Goal: Task Accomplishment & Management: Manage account settings

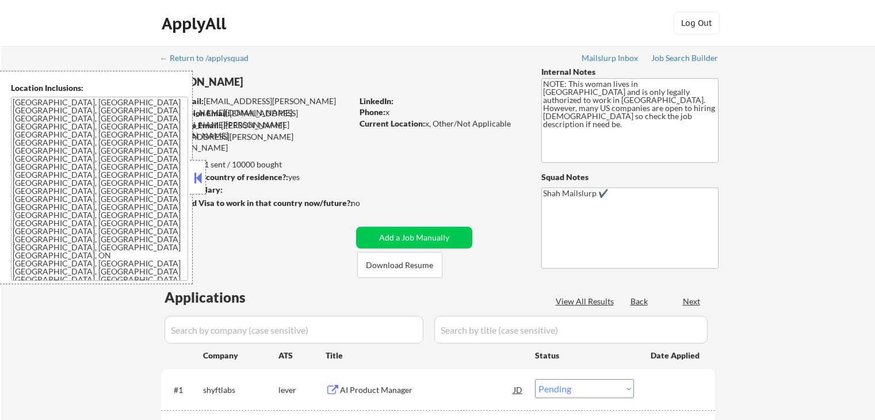
select select ""pending""
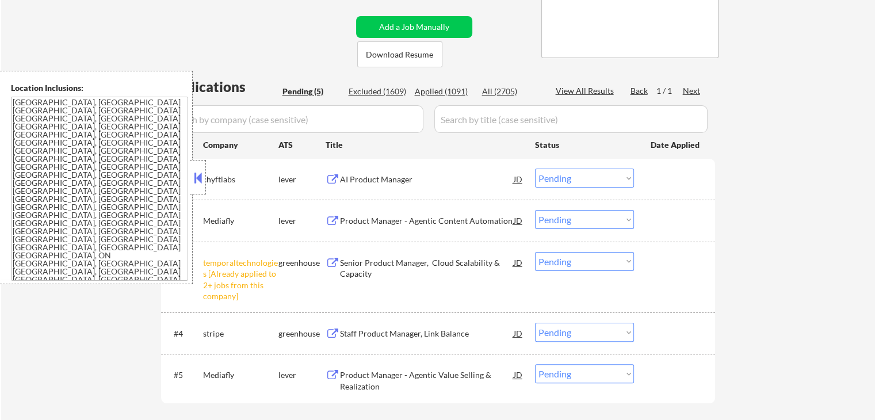
scroll to position [230, 0]
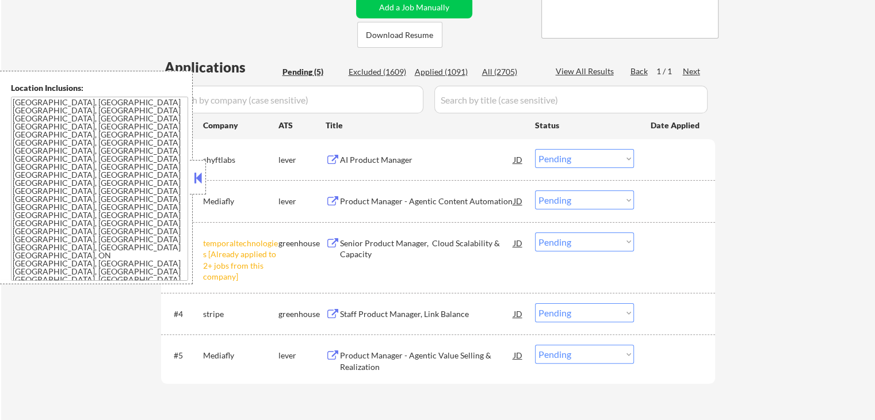
drag, startPoint x: 600, startPoint y: 242, endPoint x: 602, endPoint y: 249, distance: 7.1
click at [601, 242] on select "Choose an option... Pending Applied Excluded (Questions) Excluded (Expired) Exc…" at bounding box center [584, 241] width 99 height 19
click at [535, 232] on select "Choose an option... Pending Applied Excluded (Questions) Excluded (Expired) Exc…" at bounding box center [584, 241] width 99 height 19
click at [796, 277] on div "← Return to /applysquad Mailslurp Inbox Job Search Builder [PERSON_NAME] User E…" at bounding box center [438, 125] width 874 height 618
click at [783, 274] on div "← Return to /applysquad Mailslurp Inbox Job Search Builder [PERSON_NAME] User E…" at bounding box center [438, 125] width 874 height 618
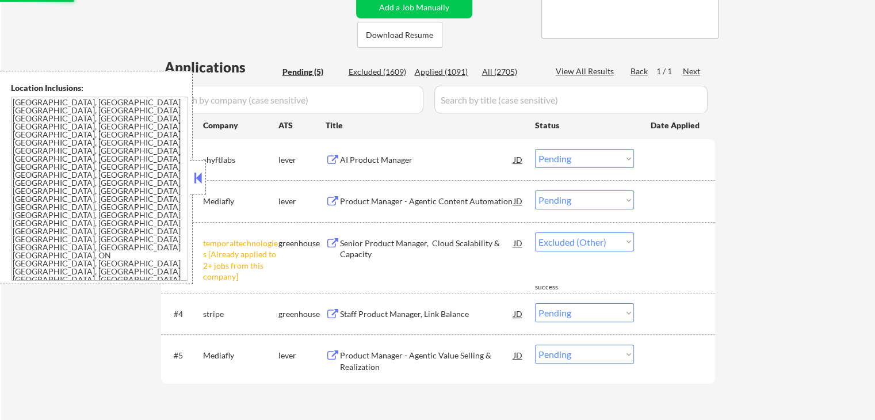
select select ""pending""
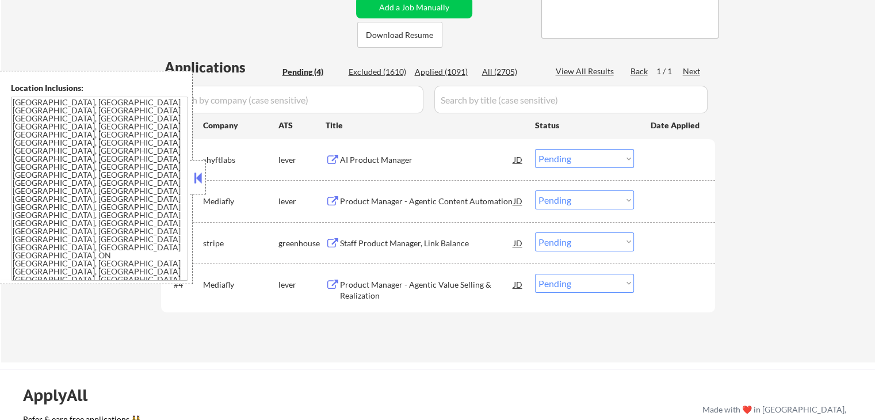
click at [197, 181] on button at bounding box center [198, 177] width 13 height 17
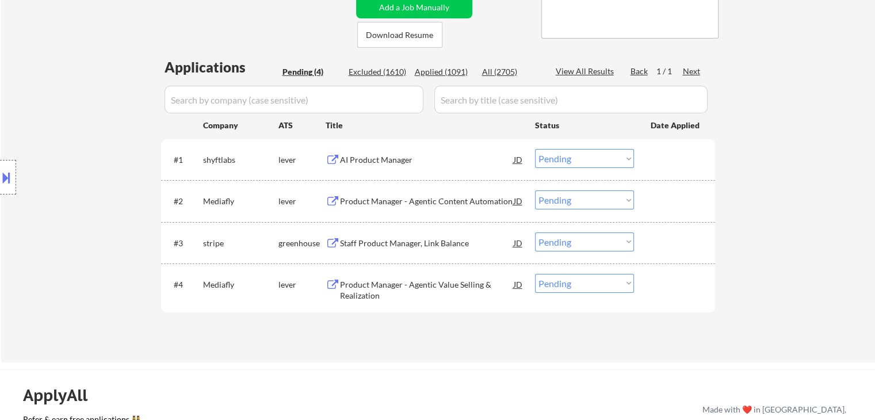
click at [380, 245] on div "Staff Product Manager, Link Balance" at bounding box center [427, 244] width 174 height 12
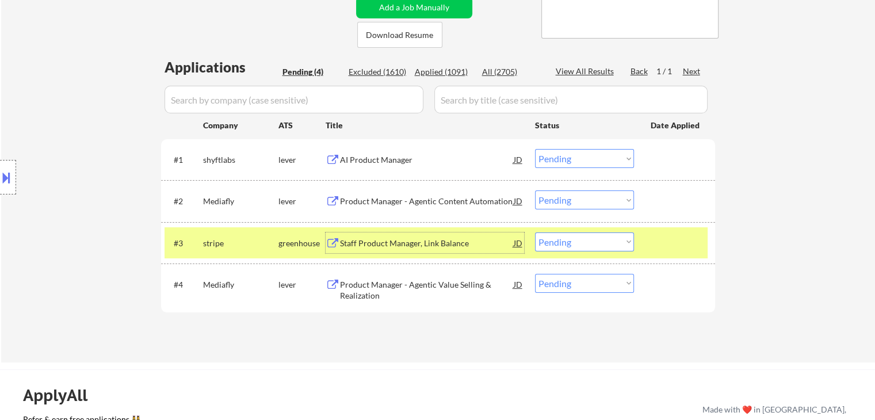
click at [1, 181] on button at bounding box center [6, 177] width 13 height 19
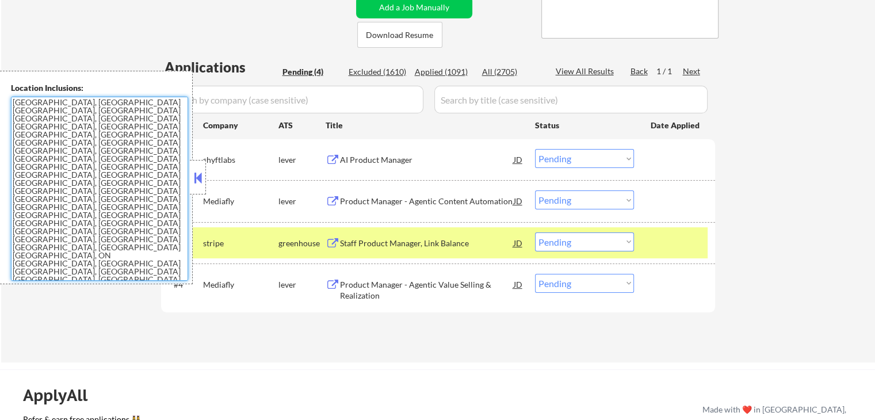
drag, startPoint x: 113, startPoint y: 199, endPoint x: 1, endPoint y: 102, distance: 147.3
click at [1, 102] on div "Location Inclusions: [GEOGRAPHIC_DATA], [GEOGRAPHIC_DATA] [GEOGRAPHIC_DATA], [G…" at bounding box center [96, 178] width 193 height 214
click at [357, 160] on div "AI Product Manager" at bounding box center [427, 160] width 174 height 12
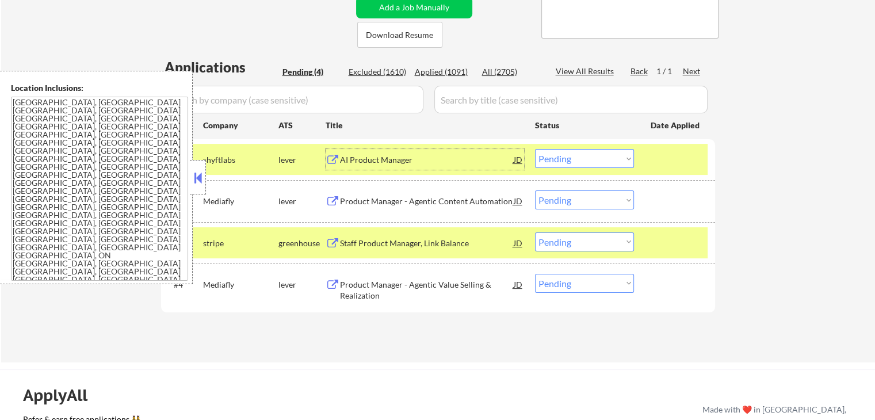
click at [361, 198] on div "Product Manager - Agentic Content Automation" at bounding box center [427, 202] width 174 height 12
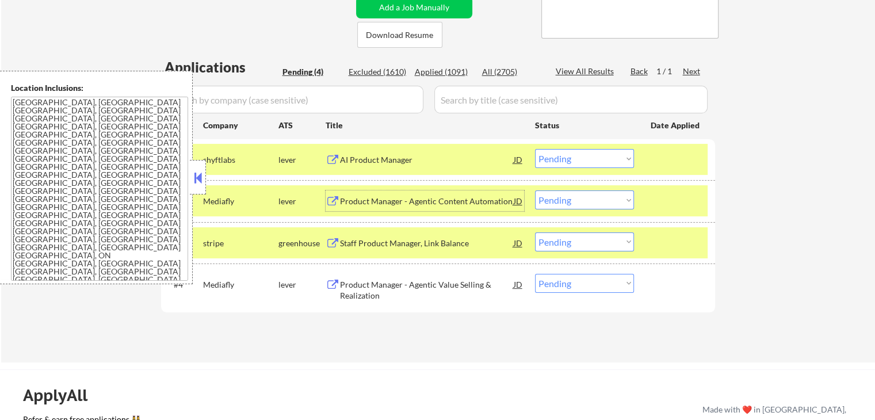
click at [368, 296] on div "Product Manager - Agentic Value Selling & Realization" at bounding box center [427, 290] width 174 height 22
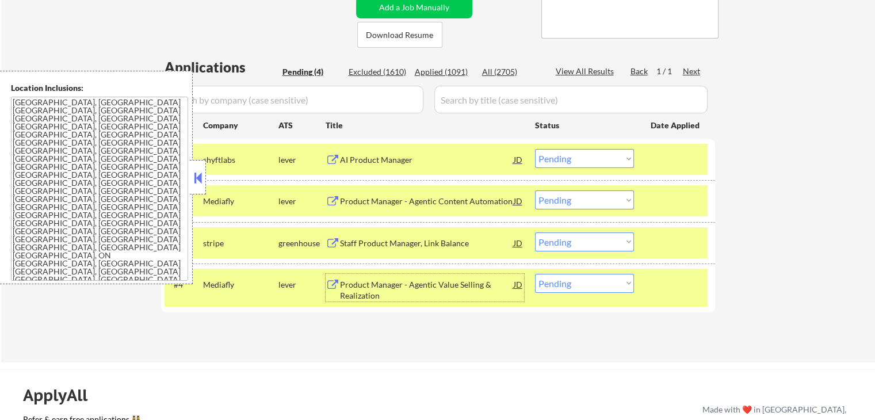
click at [582, 201] on select "Choose an option... Pending Applied Excluded (Questions) Excluded (Expired) Exc…" at bounding box center [584, 199] width 99 height 19
click at [535, 190] on select "Choose an option... Pending Applied Excluded (Questions) Excluded (Expired) Exc…" at bounding box center [584, 199] width 99 height 19
select select ""pending""
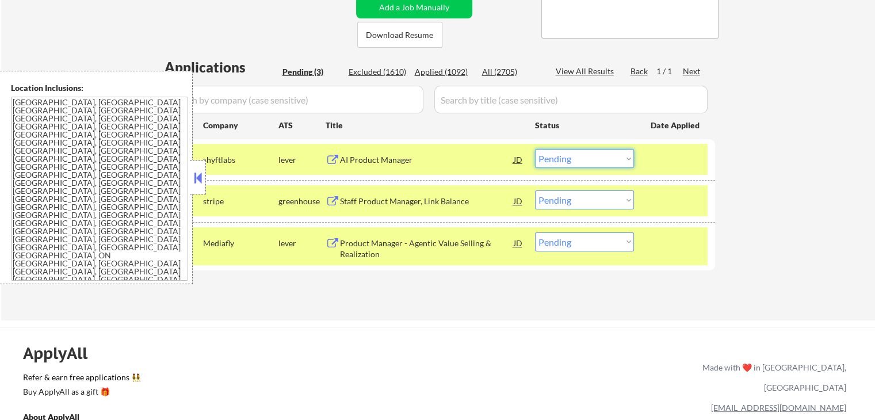
drag, startPoint x: 570, startPoint y: 158, endPoint x: 573, endPoint y: 163, distance: 5.9
click at [571, 157] on select "Choose an option... Pending Applied Excluded (Questions) Excluded (Expired) Exc…" at bounding box center [584, 158] width 99 height 19
click at [535, 149] on select "Choose an option... Pending Applied Excluded (Questions) Excluded (Expired) Exc…" at bounding box center [584, 158] width 99 height 19
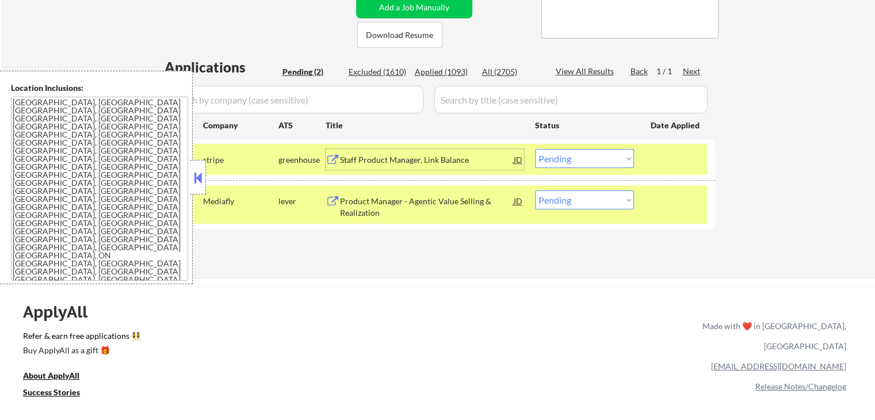
click at [387, 159] on div "Staff Product Manager, Link Balance" at bounding box center [427, 160] width 174 height 12
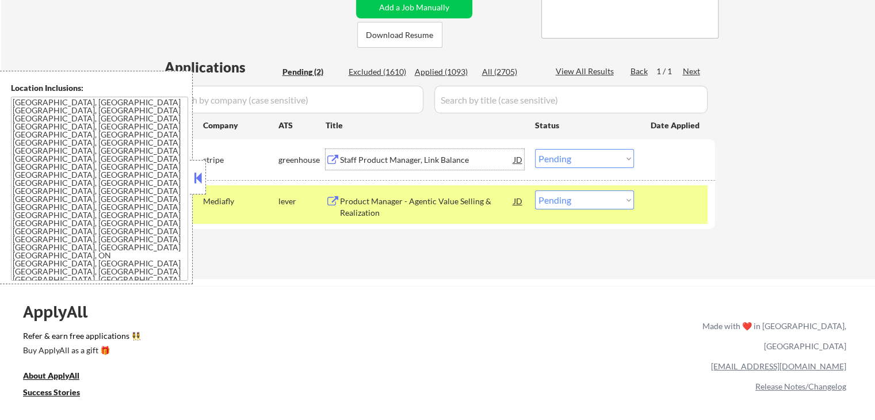
click at [374, 158] on div "Staff Product Manager, Link Balance" at bounding box center [427, 160] width 174 height 12
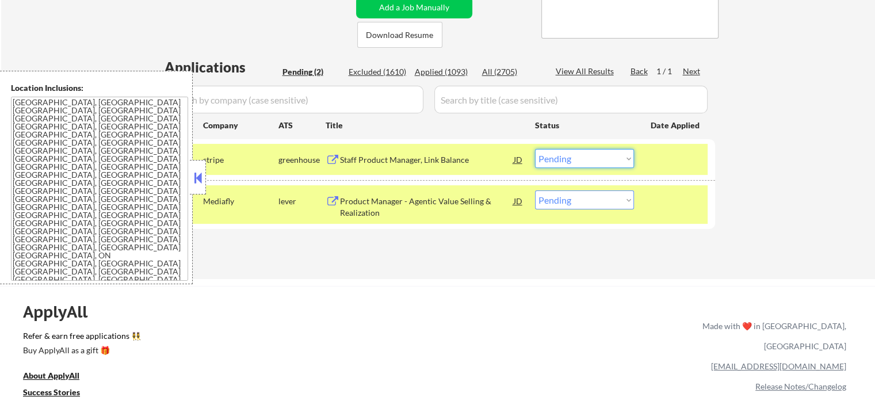
drag, startPoint x: 553, startPoint y: 158, endPoint x: 560, endPoint y: 166, distance: 10.6
click at [554, 158] on select "Choose an option... Pending Applied Excluded (Questions) Excluded (Expired) Exc…" at bounding box center [584, 158] width 99 height 19
click at [535, 149] on select "Choose an option... Pending Applied Excluded (Questions) Excluded (Expired) Exc…" at bounding box center [584, 158] width 99 height 19
click at [411, 274] on div "← Return to /applysquad Mailslurp Inbox Job Search Builder [PERSON_NAME] User E…" at bounding box center [438, 47] width 874 height 463
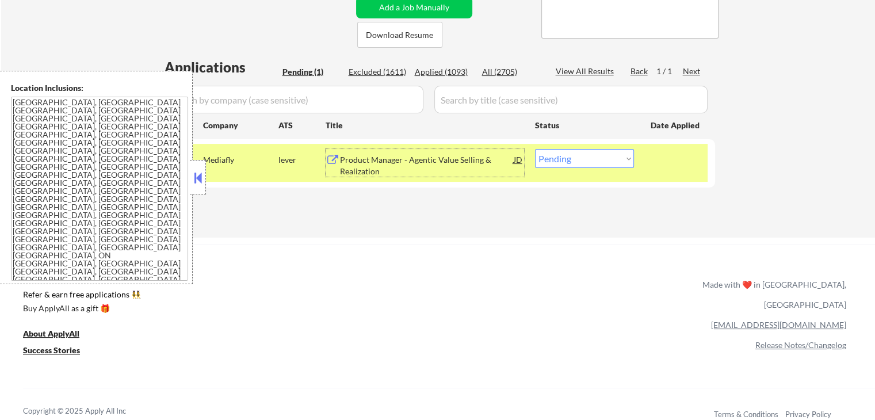
click at [410, 162] on div "Product Manager - Agentic Value Selling & Realization" at bounding box center [427, 165] width 174 height 22
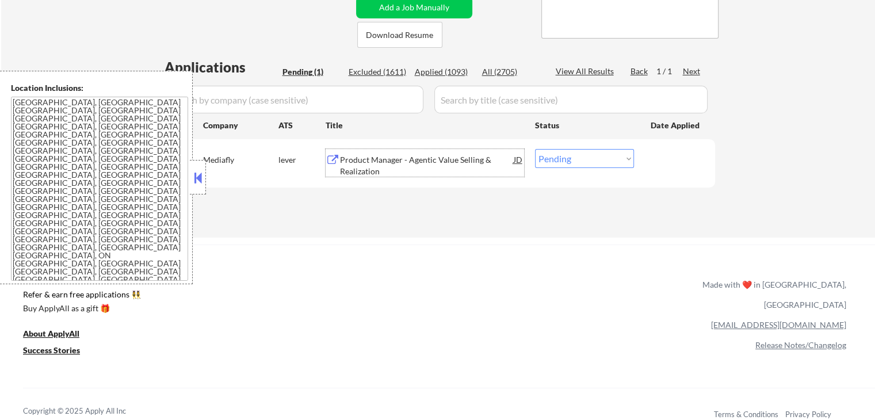
click at [580, 161] on select "Choose an option... Pending Applied Excluded (Questions) Excluded (Expired) Exc…" at bounding box center [584, 158] width 99 height 19
select select ""applied""
click at [535, 149] on select "Choose an option... Pending Applied Excluded (Questions) Excluded (Expired) Exc…" at bounding box center [584, 158] width 99 height 19
